Goal: Task Accomplishment & Management: Manage account settings

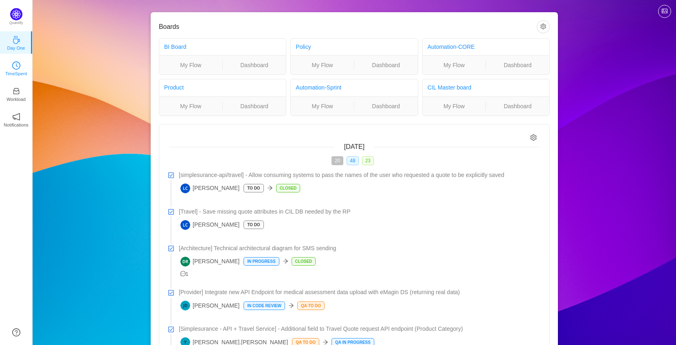
click at [14, 66] on icon "icon: clock-circle" at bounding box center [16, 66] width 8 height 8
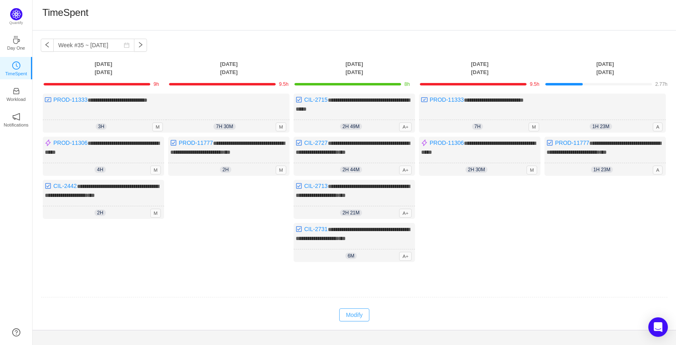
click at [353, 322] on button "Modify" at bounding box center [354, 315] width 30 height 13
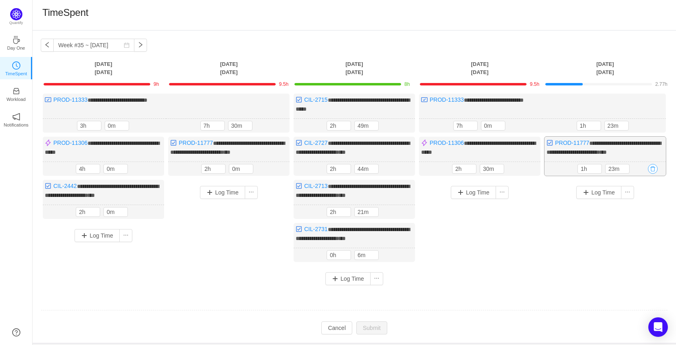
click at [656, 174] on button "button" at bounding box center [653, 169] width 10 height 10
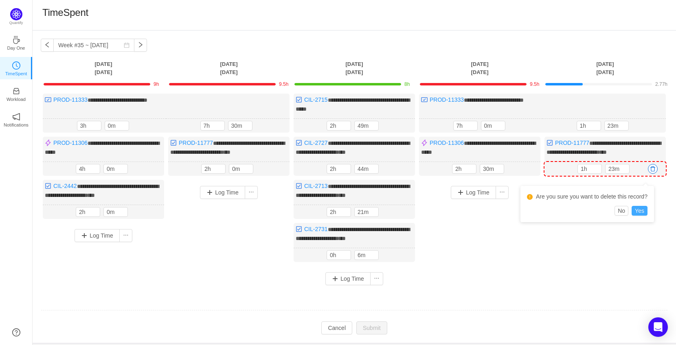
click at [647, 209] on button "Yes" at bounding box center [640, 211] width 16 height 10
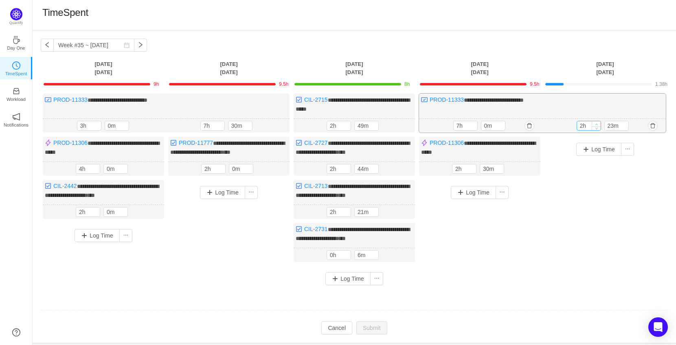
click at [599, 121] on span "Increase Value" at bounding box center [596, 123] width 9 height 5
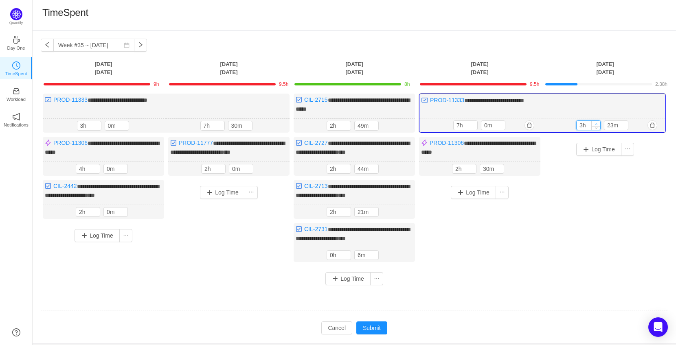
click at [599, 121] on span "Increase Value" at bounding box center [596, 123] width 9 height 5
type input "7h"
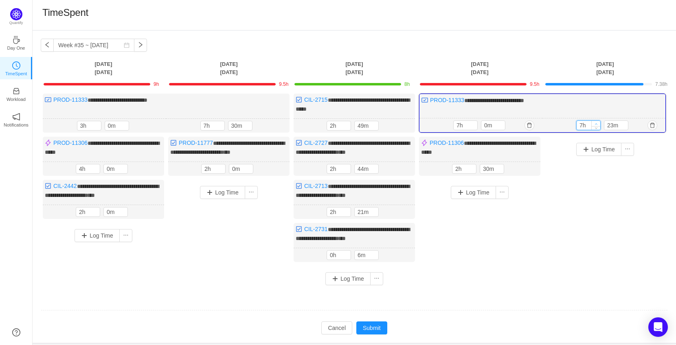
click at [599, 121] on span "Increase Value" at bounding box center [596, 123] width 9 height 5
click at [626, 122] on span "Increase Value" at bounding box center [623, 123] width 9 height 5
click at [613, 124] on input "53m" at bounding box center [616, 125] width 24 height 9
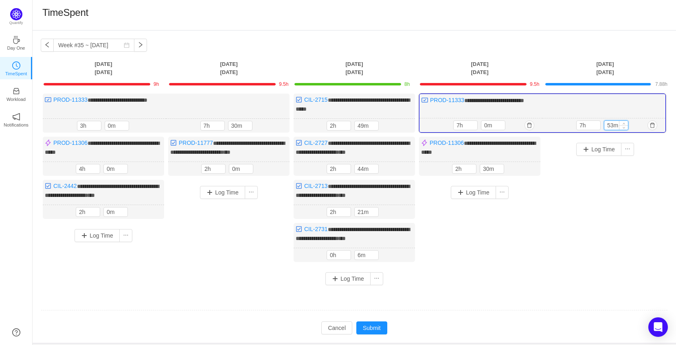
click at [613, 124] on input "53m" at bounding box center [616, 125] width 24 height 9
type input "0m"
click at [589, 125] on input "7h" at bounding box center [589, 125] width 24 height 9
type input "8h"
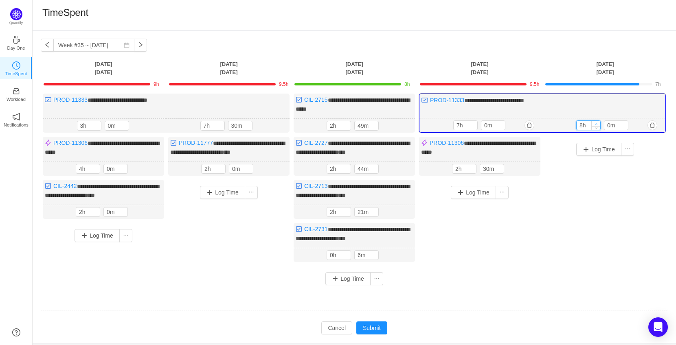
click at [596, 123] on icon "icon: up" at bounding box center [596, 124] width 3 height 3
click at [637, 175] on div "Log Time" at bounding box center [605, 203] width 121 height 133
click at [597, 149] on button "Log Time" at bounding box center [598, 149] width 45 height 13
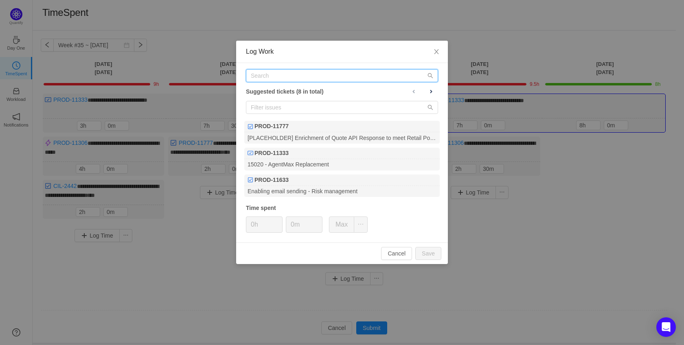
click at [328, 77] on input "text" at bounding box center [342, 75] width 192 height 13
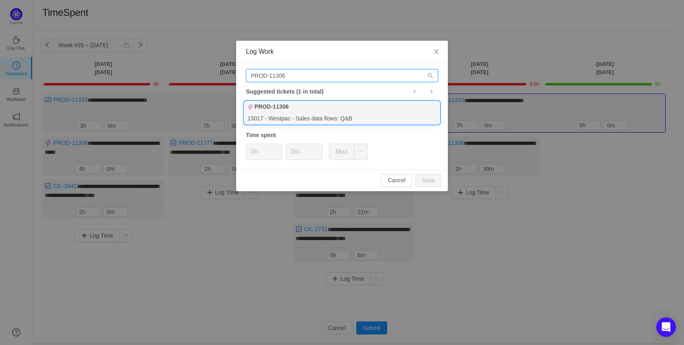
type input "PROD-11306"
click at [334, 110] on div "PROD-11306" at bounding box center [341, 106] width 195 height 11
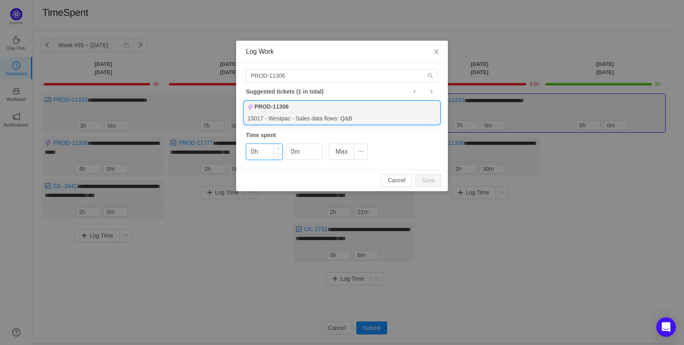
type input "1h"
click at [277, 148] on icon "icon: up" at bounding box center [278, 149] width 3 height 3
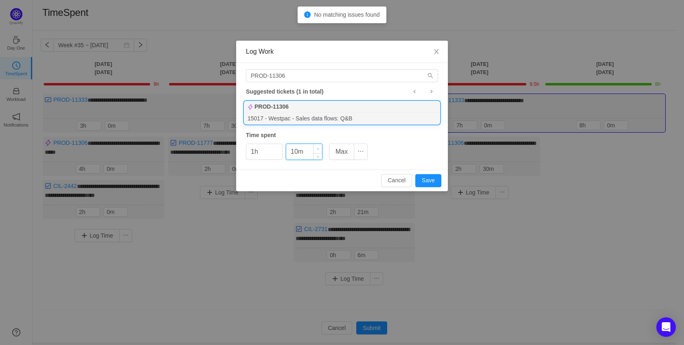
click at [316, 146] on span "Increase Value" at bounding box center [318, 148] width 9 height 9
click at [318, 145] on span "Increase Value" at bounding box center [318, 148] width 9 height 9
type input "30m"
click at [318, 145] on span "Increase Value" at bounding box center [318, 148] width 9 height 9
click at [429, 182] on button "Save" at bounding box center [428, 180] width 26 height 13
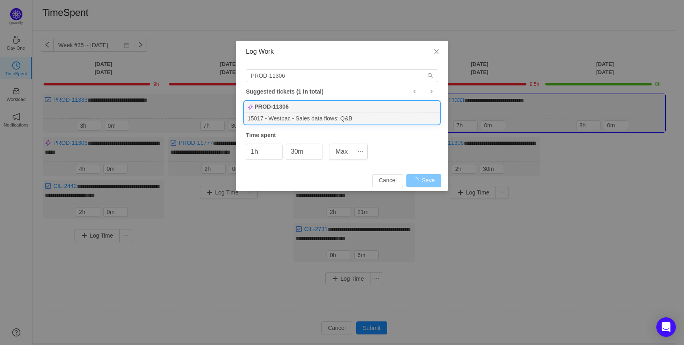
type input "0h"
type input "0m"
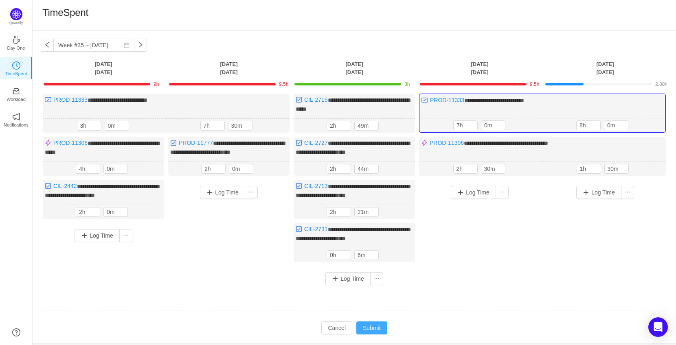
click at [367, 334] on button "Submit" at bounding box center [371, 328] width 31 height 13
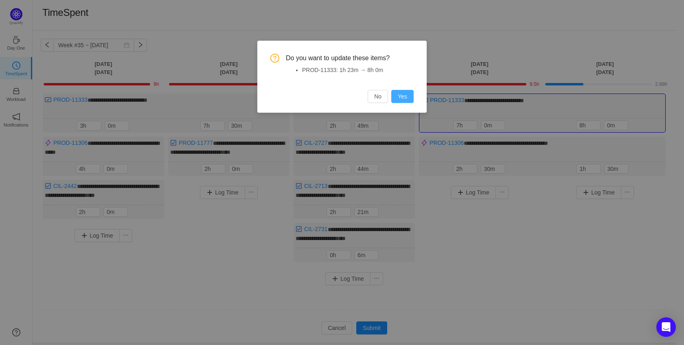
click at [406, 91] on button "Yes" at bounding box center [402, 96] width 22 height 13
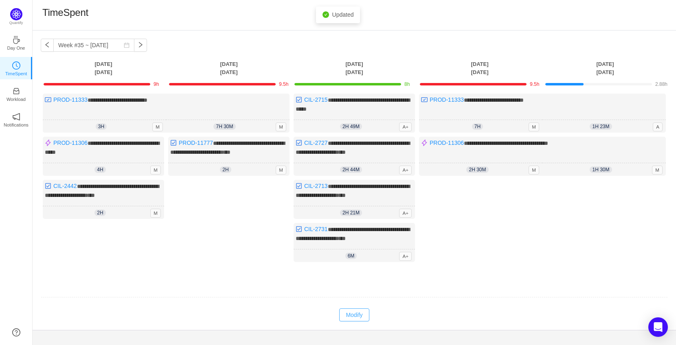
click at [353, 321] on button "Modify" at bounding box center [354, 315] width 30 height 13
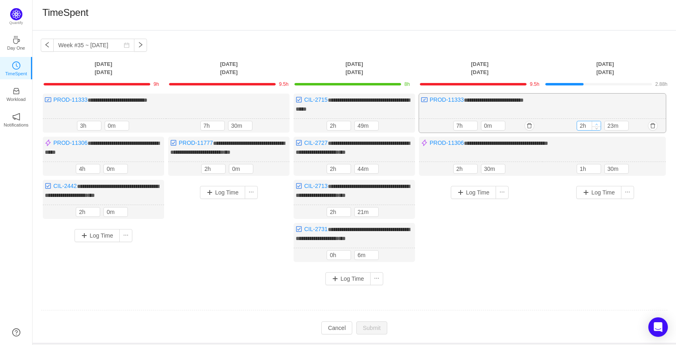
click at [598, 123] on span "Increase Value" at bounding box center [596, 123] width 9 height 5
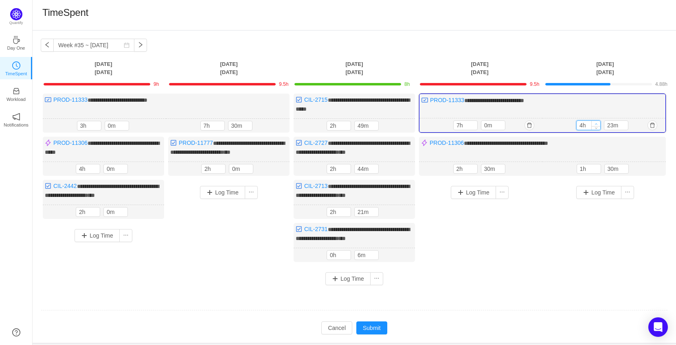
click at [598, 123] on span "Increase Value" at bounding box center [596, 123] width 9 height 5
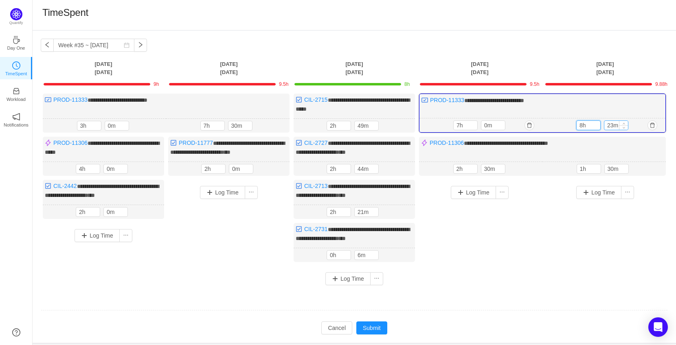
click at [609, 123] on input "23m" at bounding box center [616, 125] width 24 height 9
type input "8h"
click at [602, 259] on div "Log Time" at bounding box center [605, 228] width 121 height 97
click at [376, 327] on button "Submit" at bounding box center [371, 328] width 31 height 13
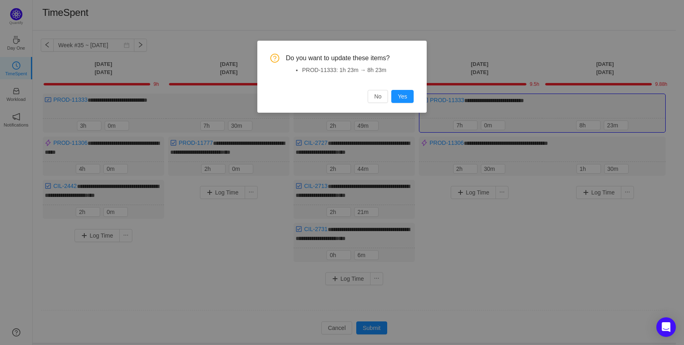
click at [403, 89] on div "Do you want to update these items? PROD-11333: 1h 23m → 8h 23m No Yes" at bounding box center [341, 78] width 143 height 49
click at [405, 91] on button "Yes" at bounding box center [402, 96] width 22 height 13
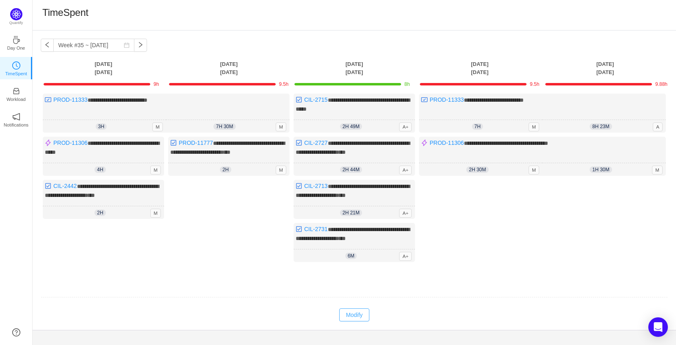
click at [353, 318] on button "Modify" at bounding box center [354, 315] width 30 height 13
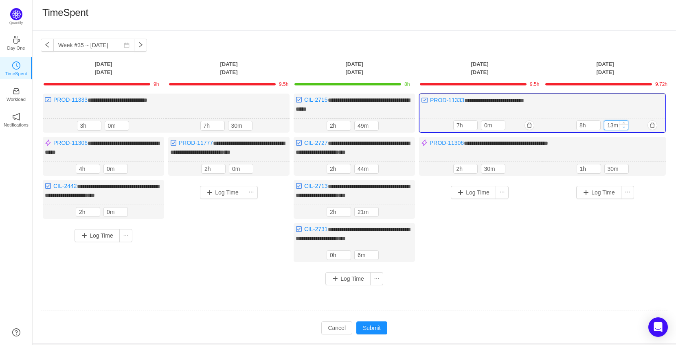
click at [621, 126] on span "Decrease Value" at bounding box center [623, 127] width 9 height 5
type input "0m"
click at [621, 126] on span "Decrease Value" at bounding box center [623, 127] width 9 height 5
click at [546, 277] on div "Log Time" at bounding box center [605, 228] width 121 height 97
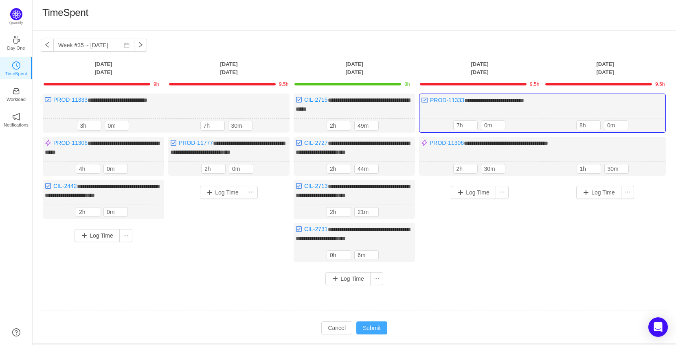
click at [374, 335] on button "Submit" at bounding box center [371, 328] width 31 height 13
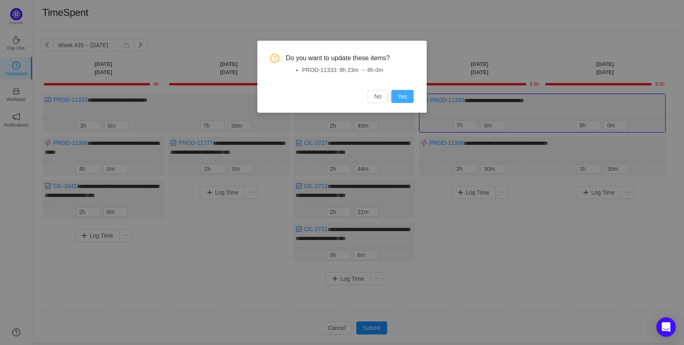
click at [405, 95] on button "Yes" at bounding box center [402, 96] width 22 height 13
